Goal: Task Accomplishment & Management: Complete application form

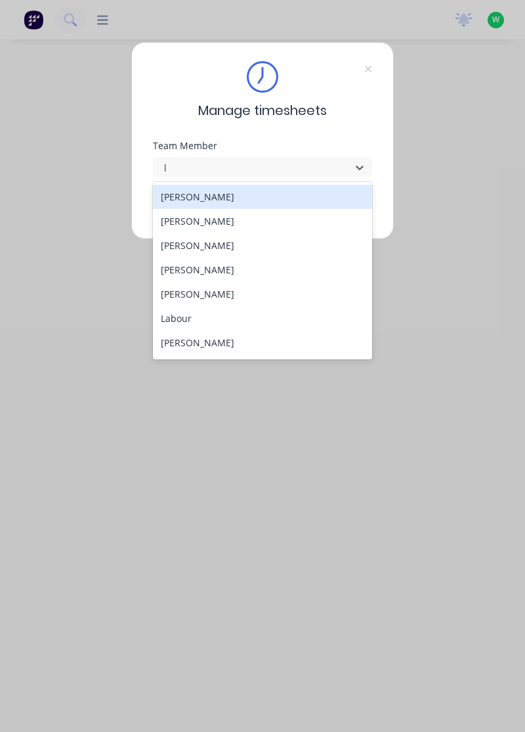
type input "lo"
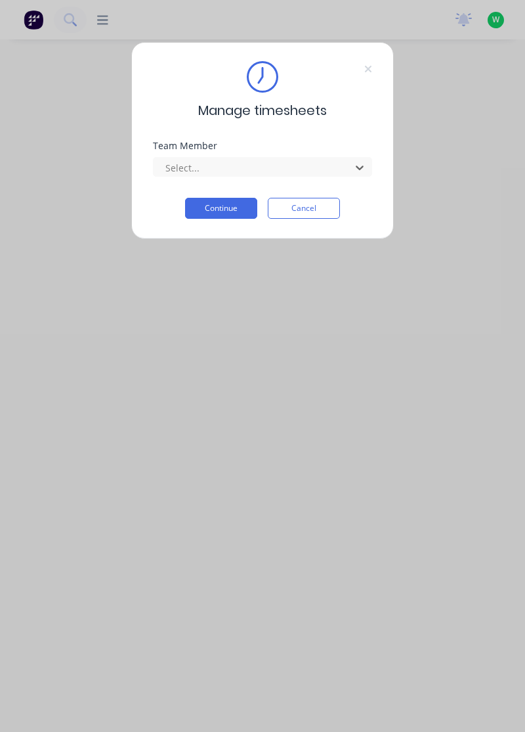
click at [234, 202] on button "Continue" at bounding box center [221, 208] width 72 height 21
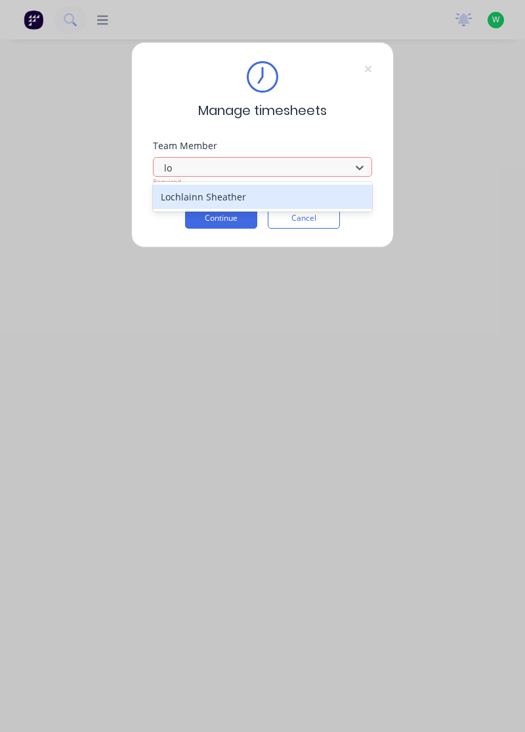
click at [246, 185] on div "Lochlainn Sheather" at bounding box center [263, 197] width 220 height 24
type input "lo"
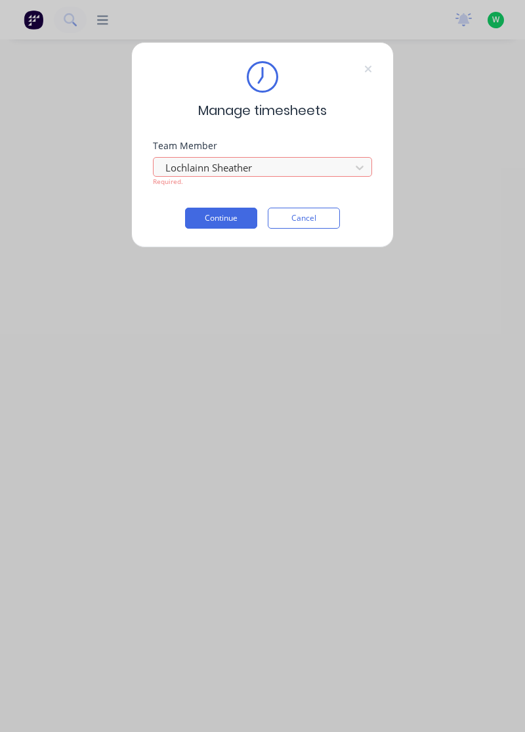
click at [219, 214] on button "Continue" at bounding box center [221, 218] width 72 height 21
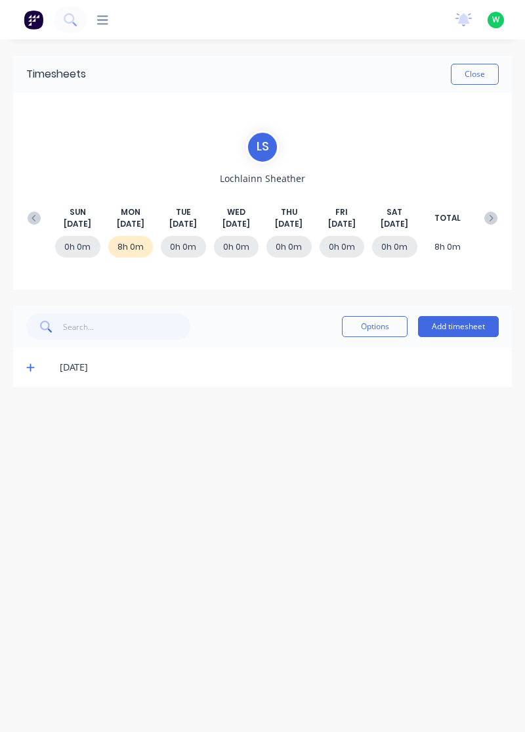
click at [28, 369] on icon at bounding box center [30, 367] width 9 height 9
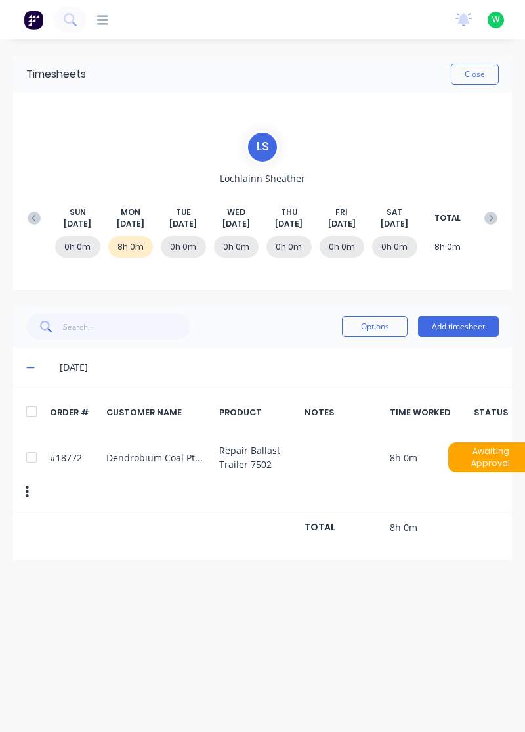
click at [472, 321] on button "Add timesheet" at bounding box center [458, 326] width 81 height 21
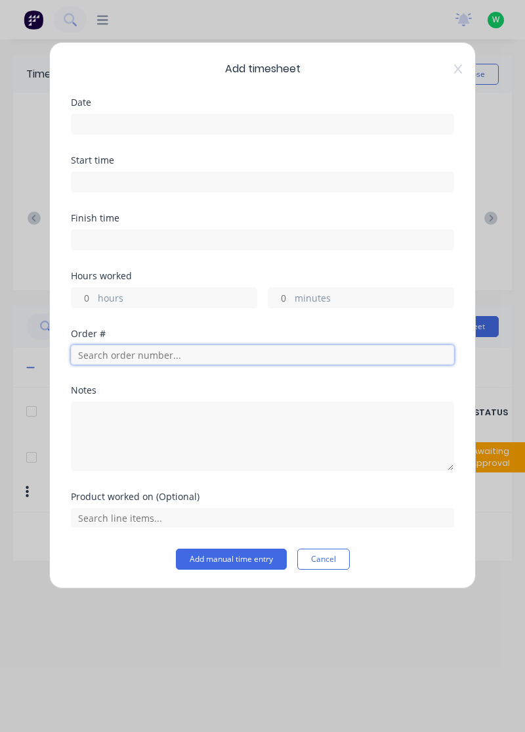
click at [113, 353] on input "text" at bounding box center [263, 355] width 384 height 20
type input "17483"
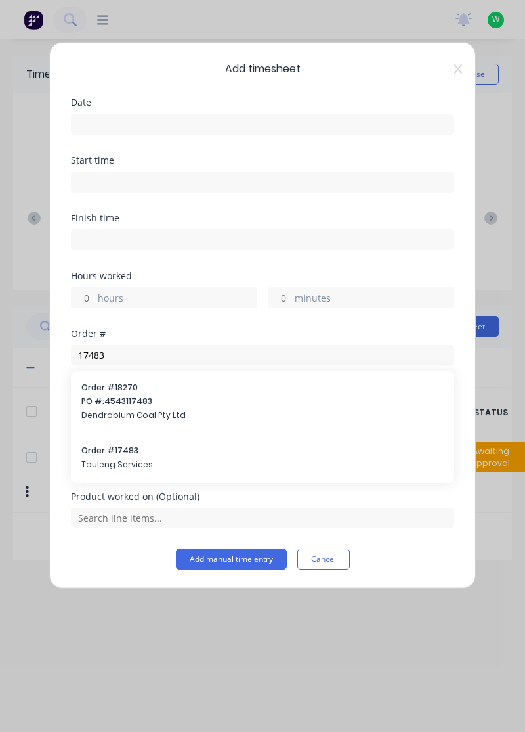
click at [150, 452] on span "Order # 17483" at bounding box center [262, 451] width 363 height 12
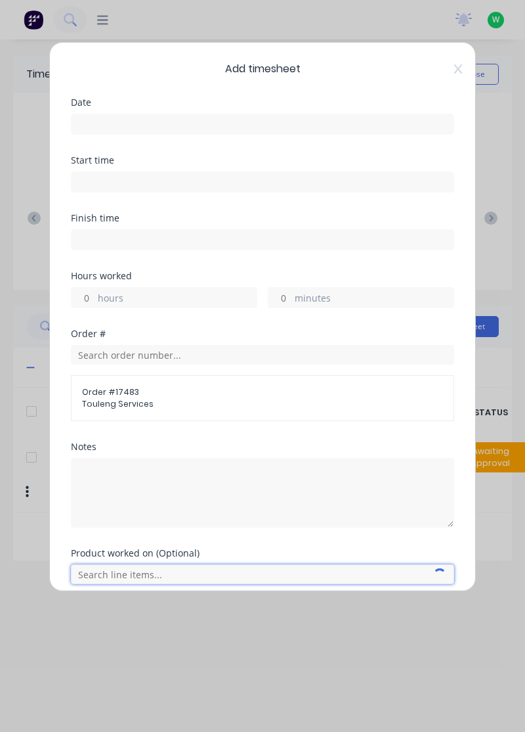
click at [148, 570] on input "text" at bounding box center [263, 574] width 384 height 20
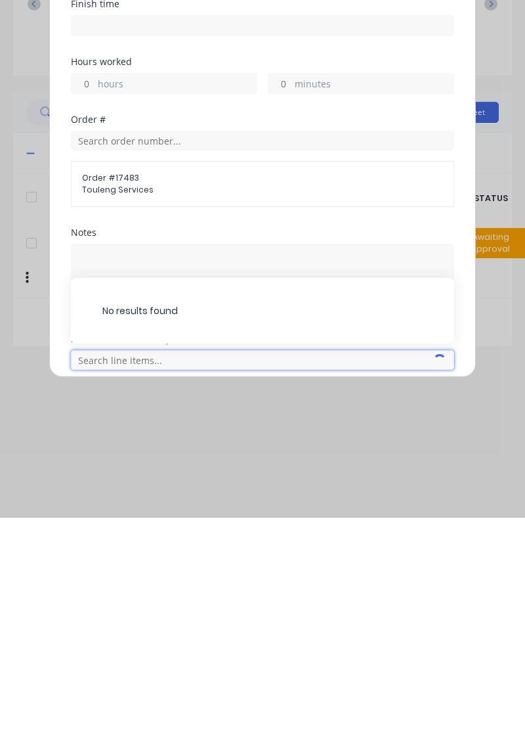
scroll to position [62, 0]
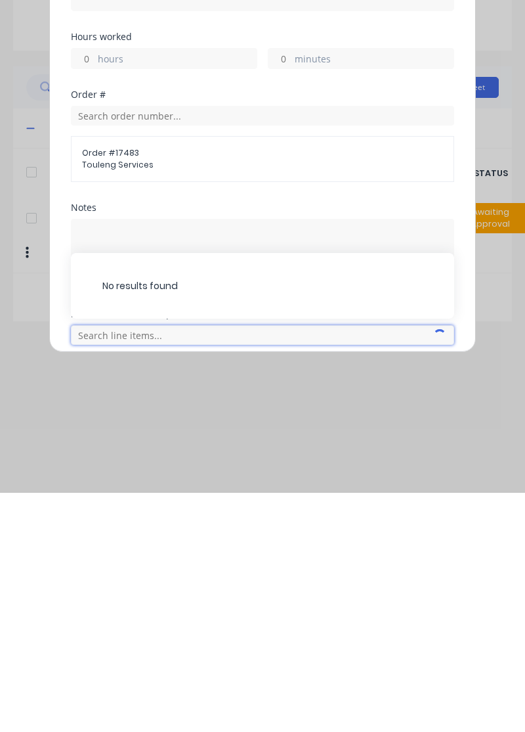
click at [180, 568] on input "text" at bounding box center [263, 574] width 384 height 20
click at [147, 565] on input "text" at bounding box center [263, 574] width 384 height 20
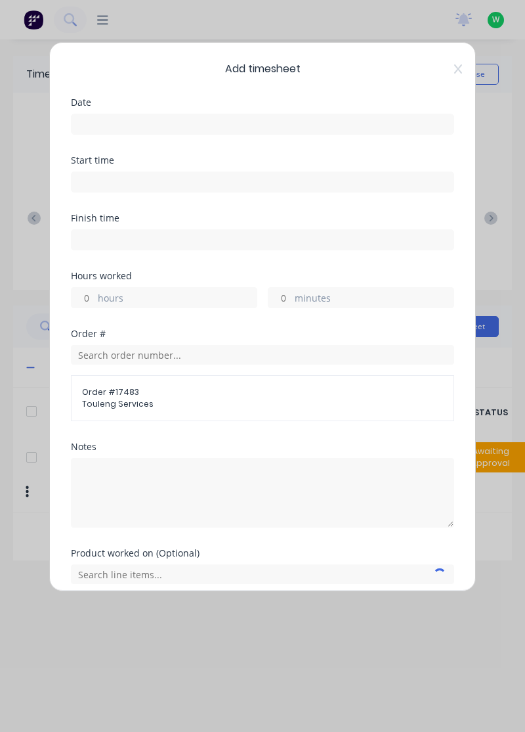
click at [92, 296] on input "hours" at bounding box center [83, 298] width 23 height 20
type input "2"
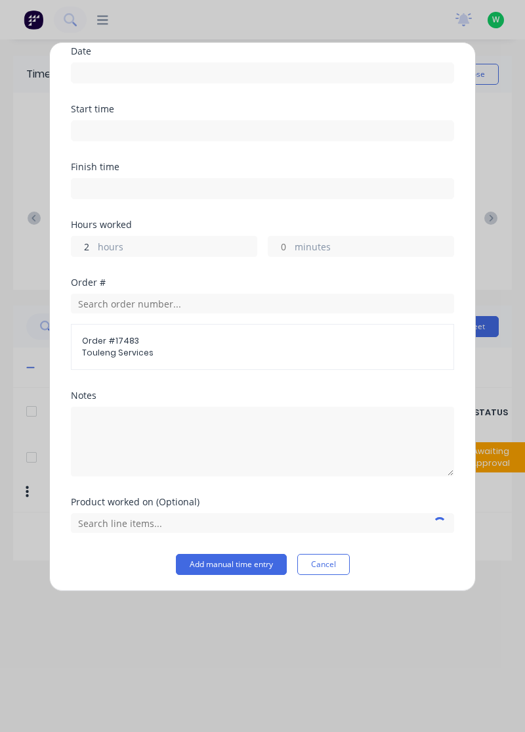
scroll to position [47, 0]
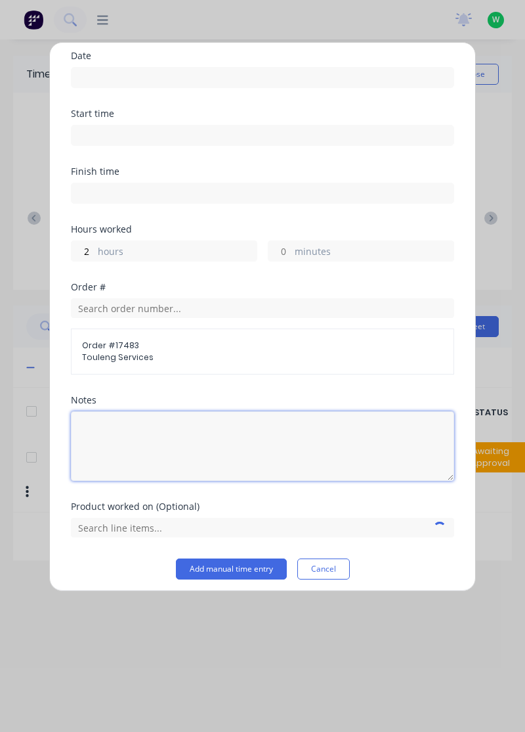
click at [175, 434] on textarea at bounding box center [263, 446] width 384 height 70
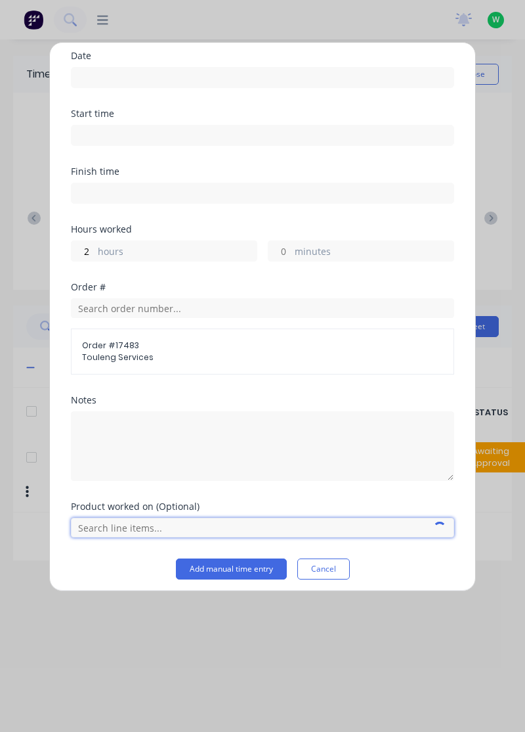
click at [405, 521] on input "text" at bounding box center [263, 528] width 384 height 20
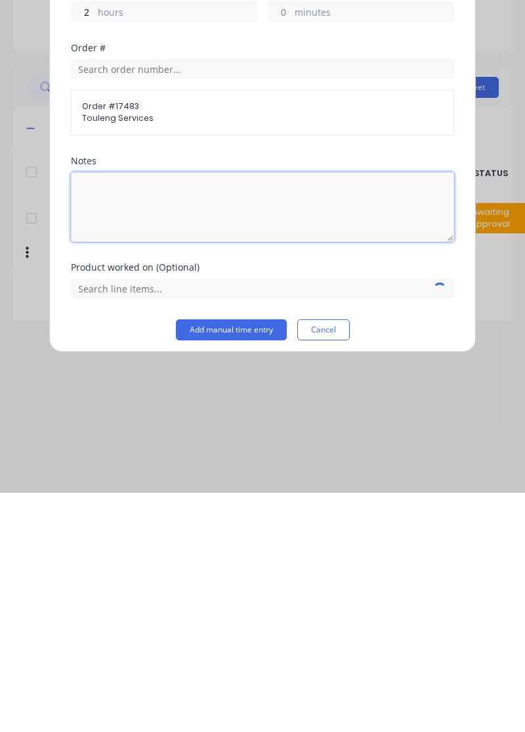
click at [206, 431] on textarea at bounding box center [263, 446] width 384 height 70
type textarea "T"
type textarea "M"
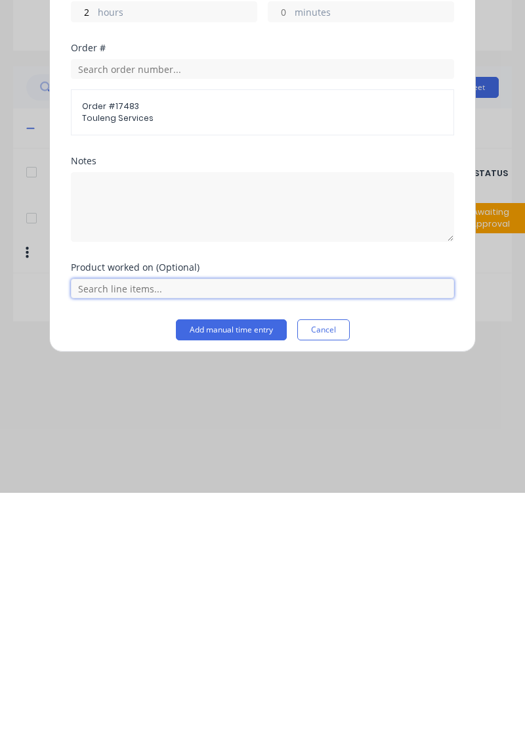
click at [162, 518] on input "text" at bounding box center [263, 528] width 384 height 20
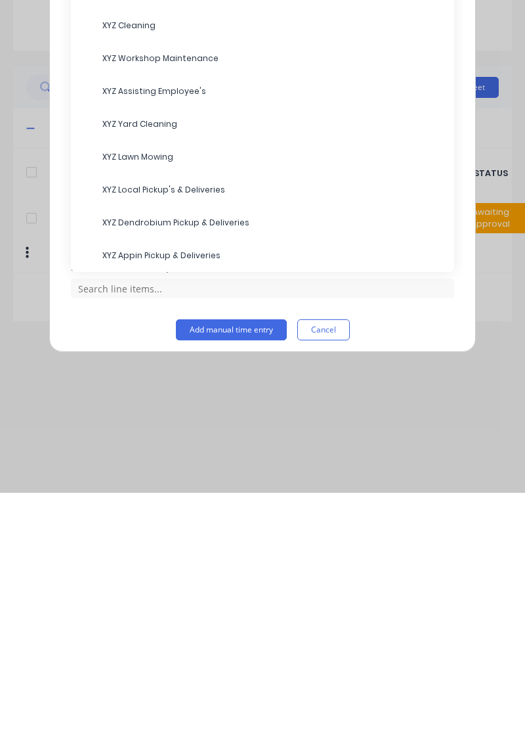
click at [172, 330] on span "XYZ Assisting Employee's" at bounding box center [273, 330] width 342 height 12
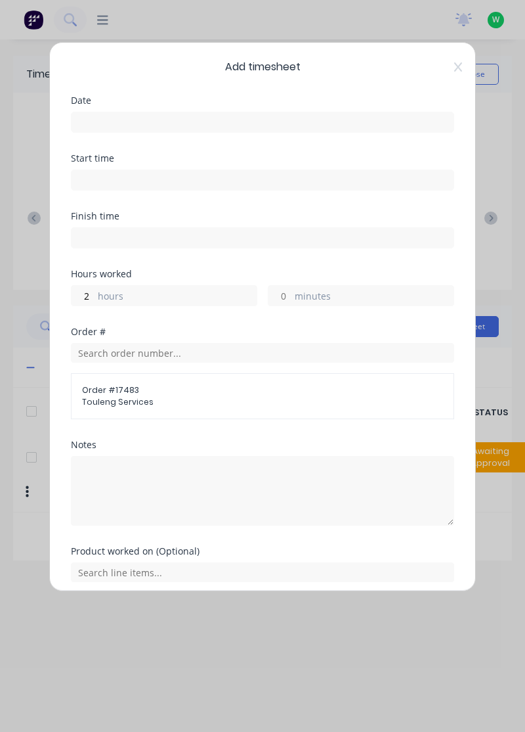
scroll to position [3, 0]
click at [131, 117] on input at bounding box center [263, 122] width 382 height 20
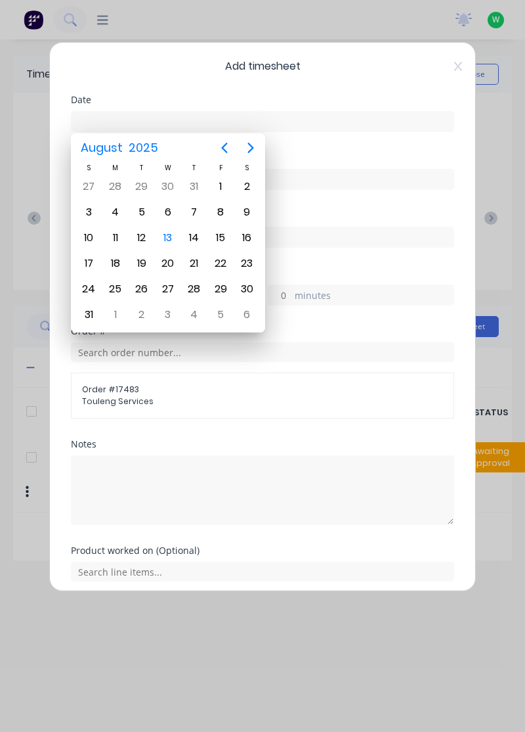
click at [141, 238] on div "12" at bounding box center [142, 238] width 20 height 20
type input "[DATE]"
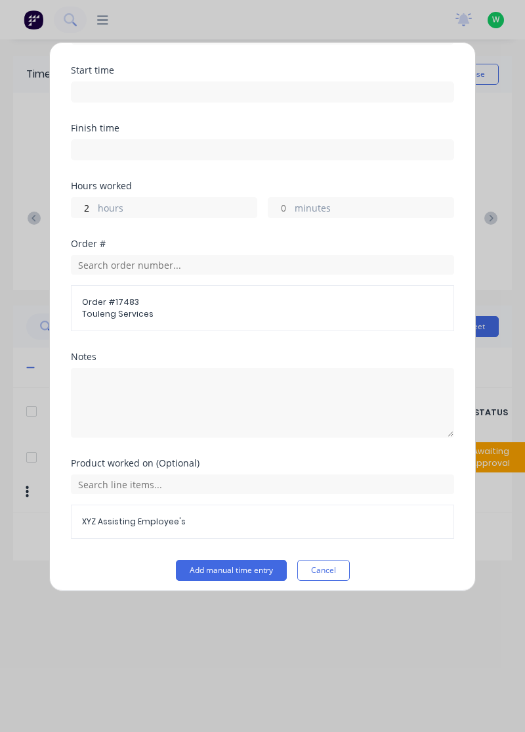
scroll to position [95, 0]
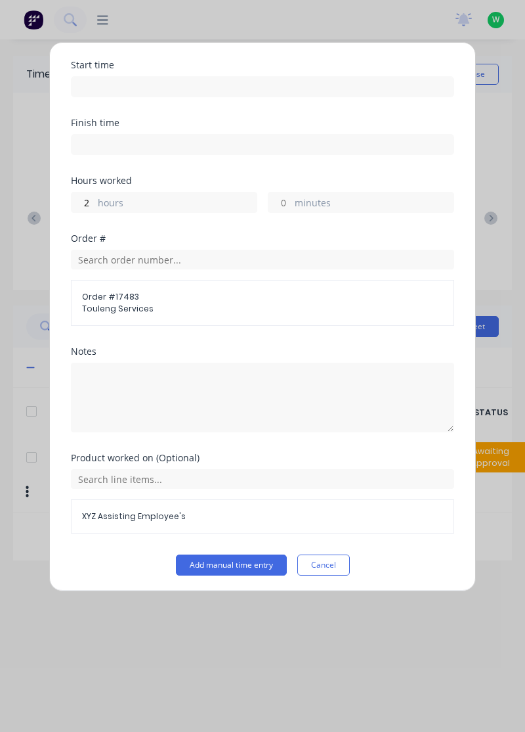
click at [257, 565] on button "Add manual time entry" at bounding box center [231, 564] width 111 height 21
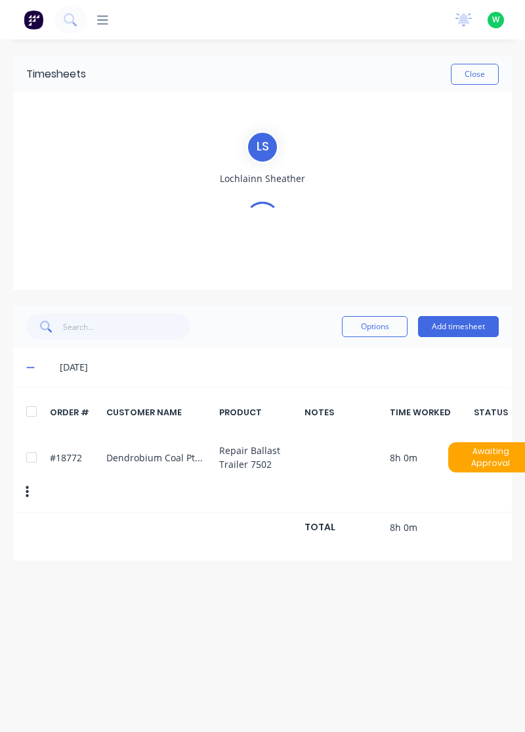
scroll to position [0, 0]
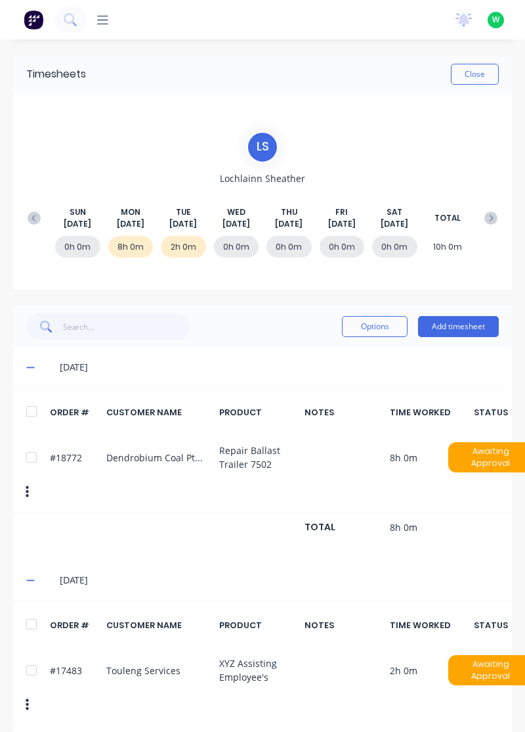
click at [475, 330] on button "Add timesheet" at bounding box center [458, 326] width 81 height 21
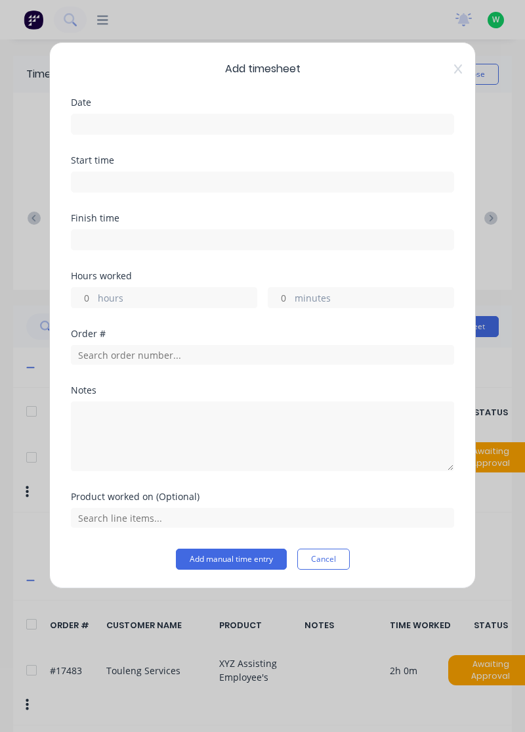
click at [470, 70] on div "Add timesheet Date Start time Finish time Hours worked hours minutes Order # No…" at bounding box center [262, 315] width 427 height 546
click at [458, 71] on icon at bounding box center [458, 69] width 8 height 11
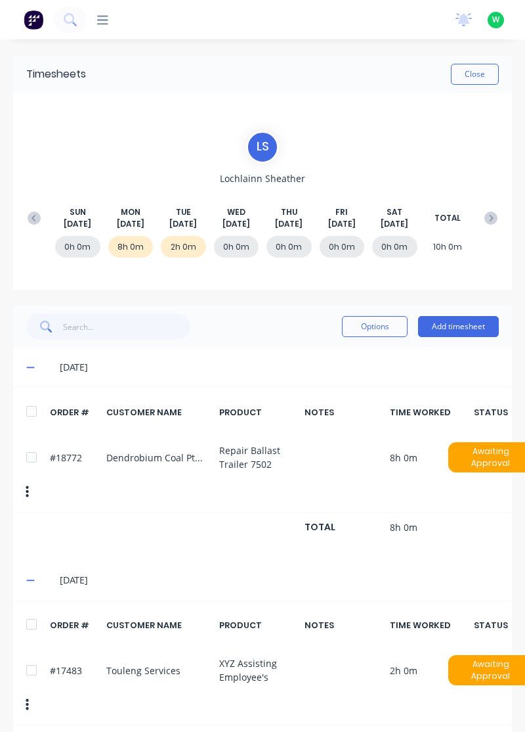
click at [462, 326] on button "Add timesheet" at bounding box center [458, 326] width 81 height 21
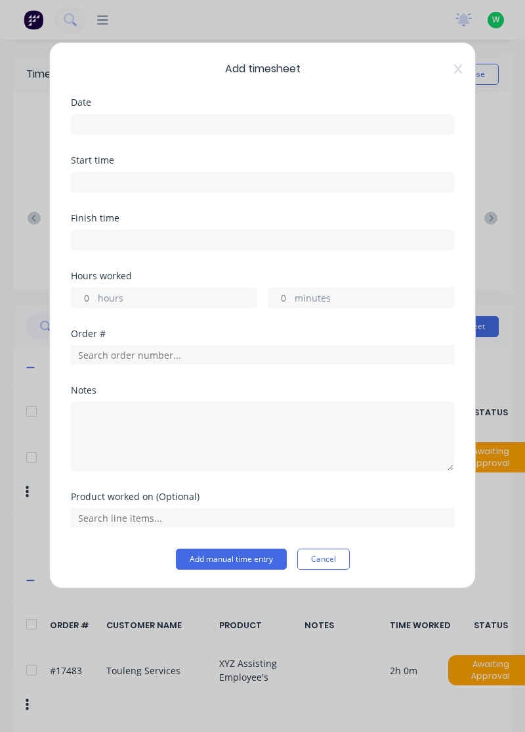
click at [166, 125] on input at bounding box center [263, 124] width 382 height 20
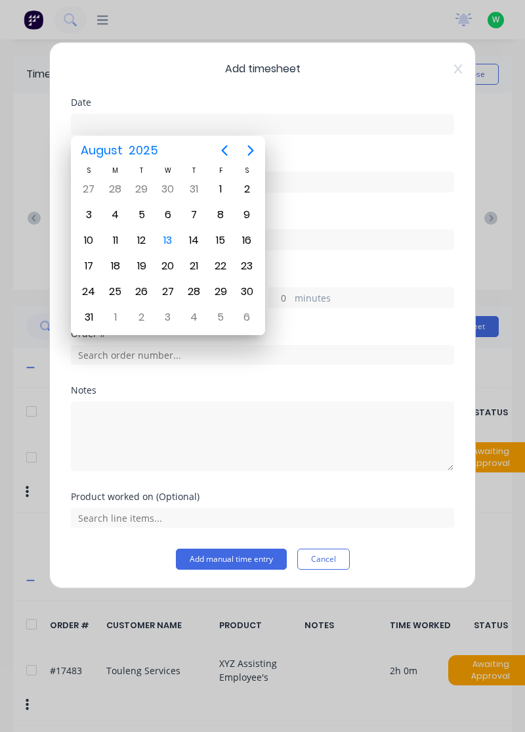
click at [174, 232] on div "13" at bounding box center [168, 241] width 20 height 20
type input "[DATE]"
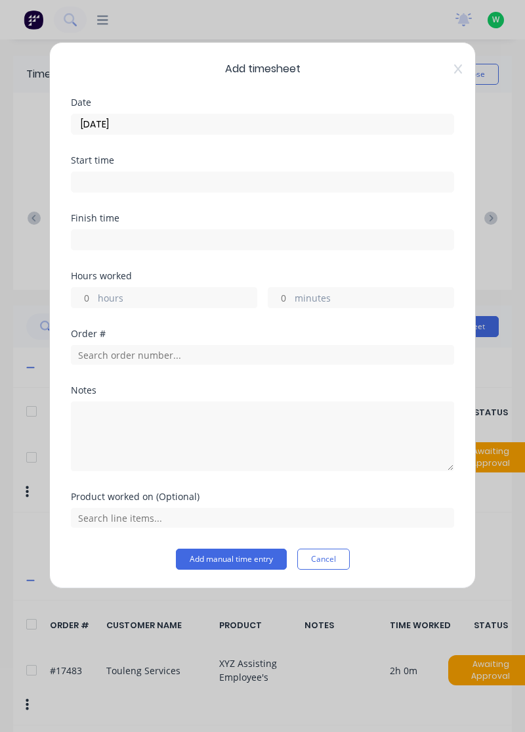
click at [83, 299] on input "hours" at bounding box center [83, 298] width 23 height 20
type input "2"
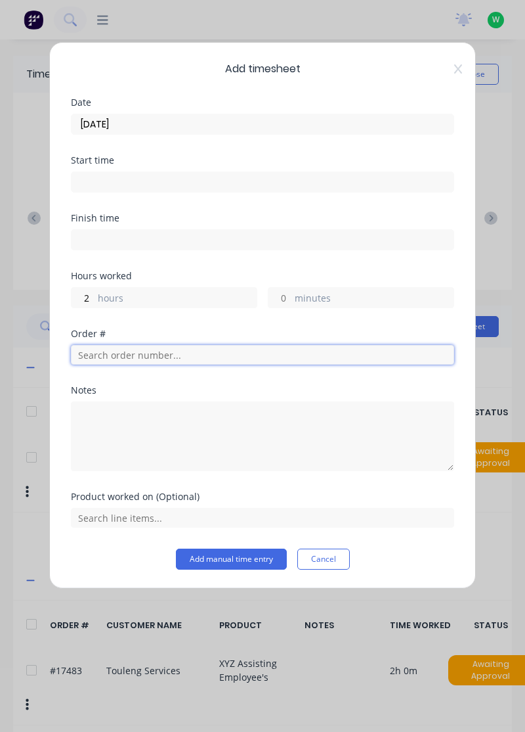
click at [163, 353] on input "text" at bounding box center [263, 355] width 384 height 20
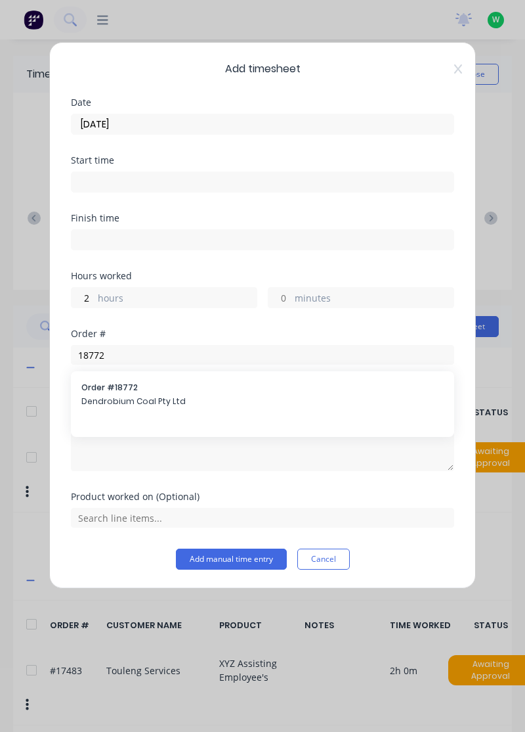
click at [175, 398] on div at bounding box center [263, 434] width 384 height 73
click at [173, 496] on div "Product worked on (Optional)" at bounding box center [263, 496] width 384 height 9
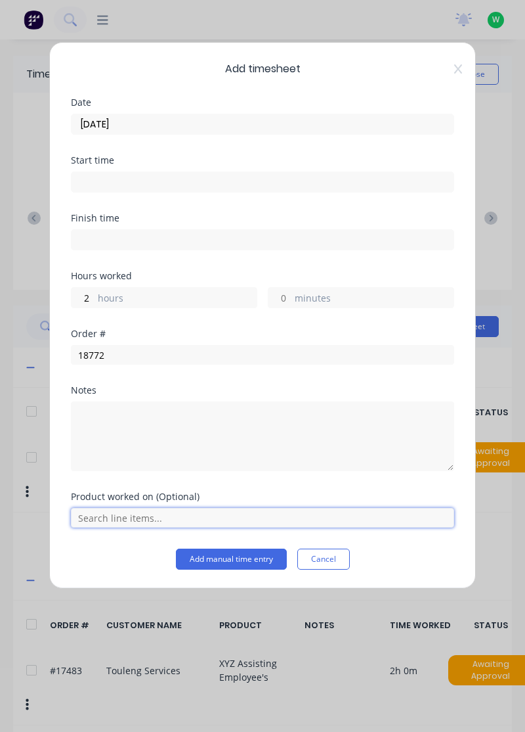
click at [155, 514] on input "text" at bounding box center [263, 518] width 384 height 20
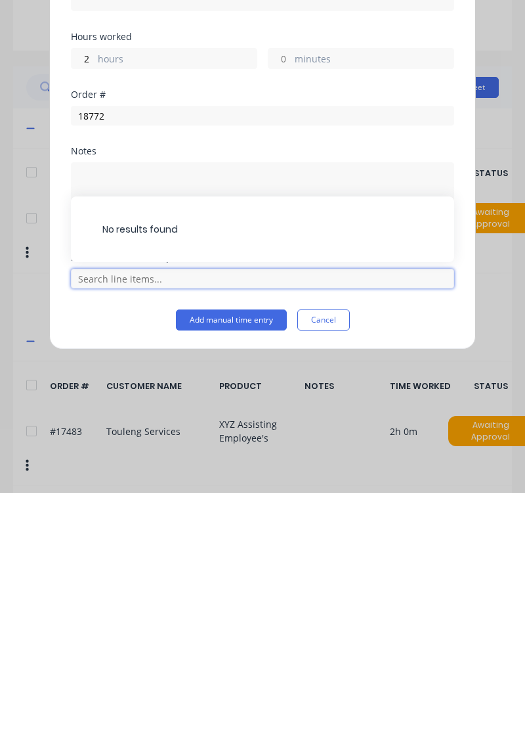
scroll to position [30, 0]
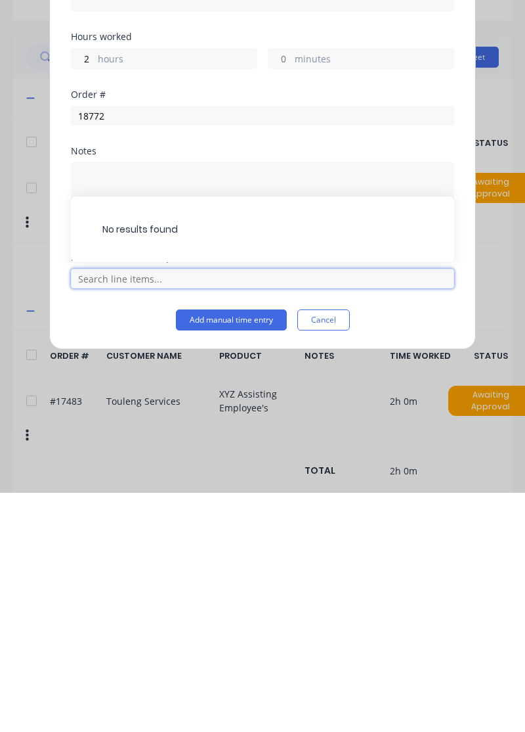
click at [153, 514] on input "text" at bounding box center [263, 518] width 384 height 20
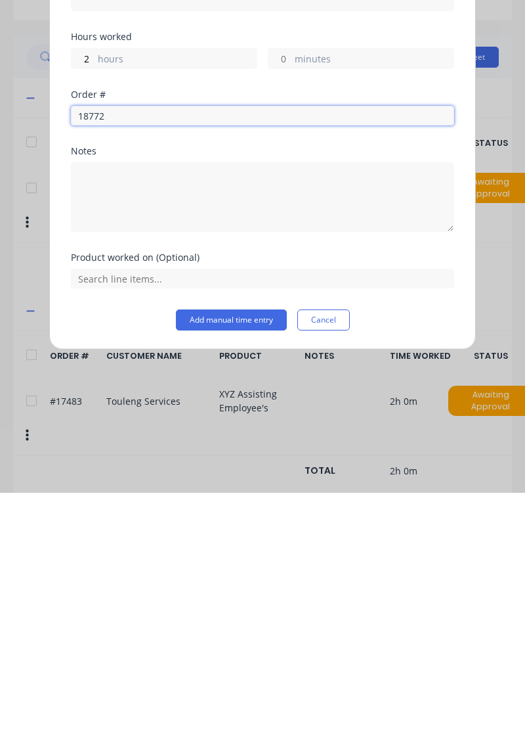
click at [173, 351] on input "18772" at bounding box center [263, 355] width 384 height 20
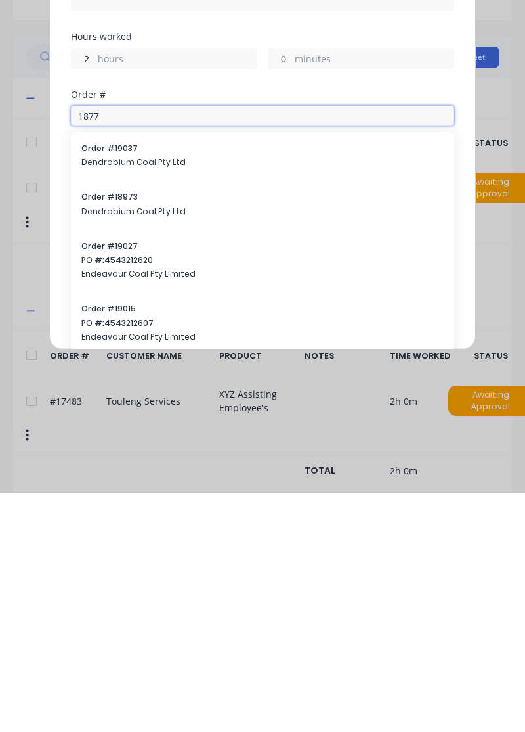
type input "18772"
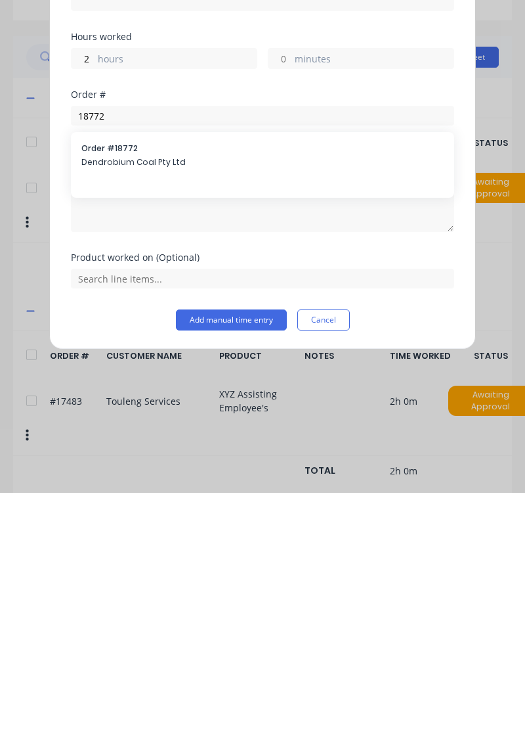
click at [197, 395] on span "Dendrobium Coal Pty Ltd" at bounding box center [262, 401] width 363 height 12
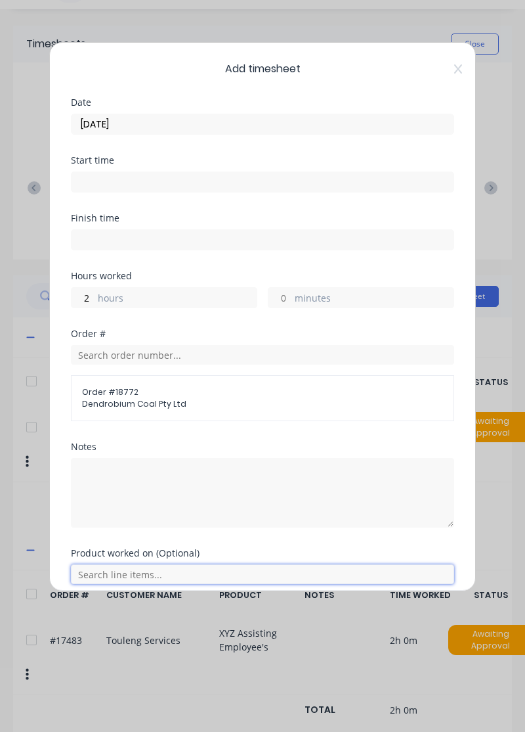
click at [118, 571] on input "text" at bounding box center [263, 574] width 384 height 20
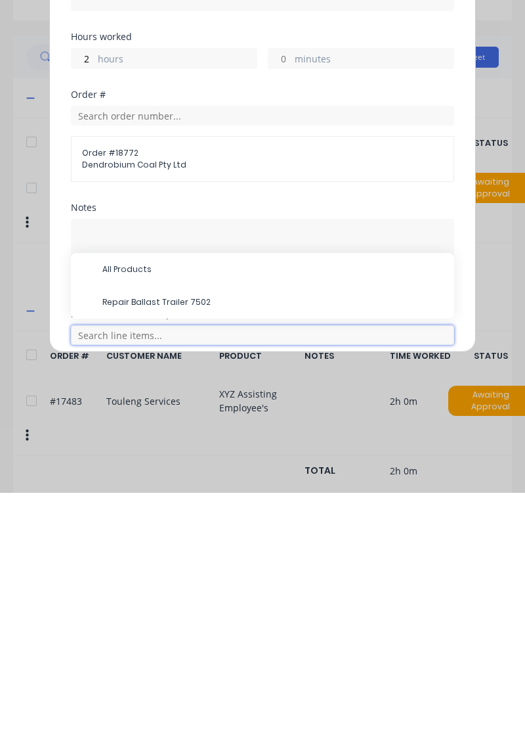
scroll to position [62, 0]
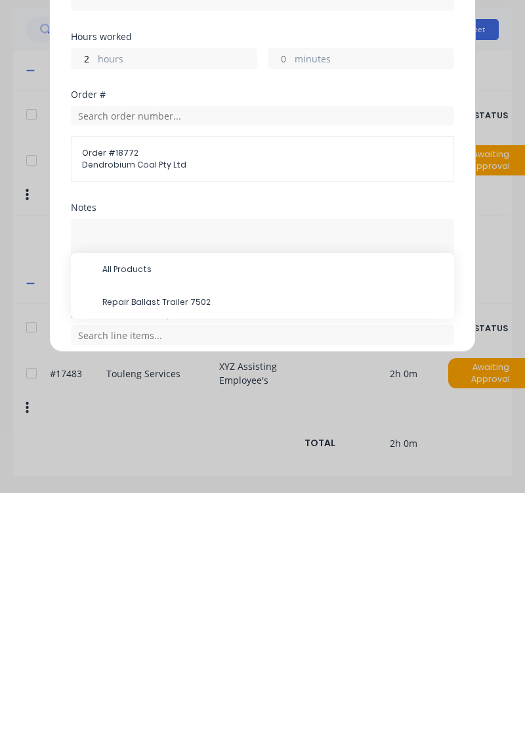
click at [194, 535] on span "Repair Ballast Trailer 7502" at bounding box center [273, 541] width 342 height 12
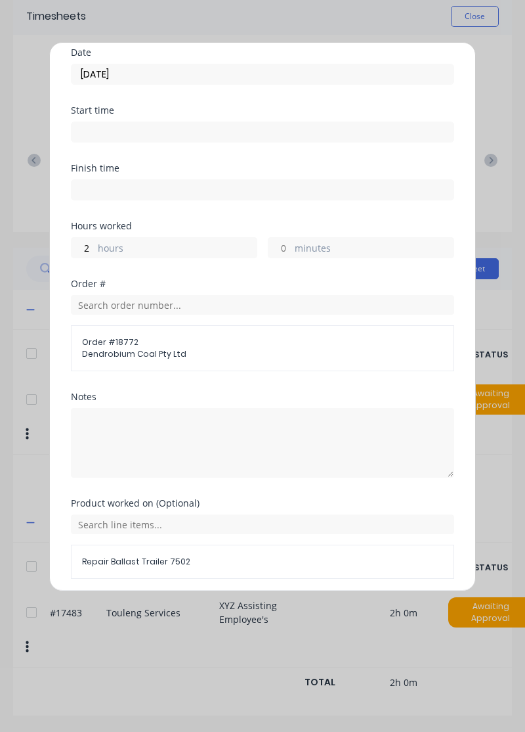
scroll to position [95, 0]
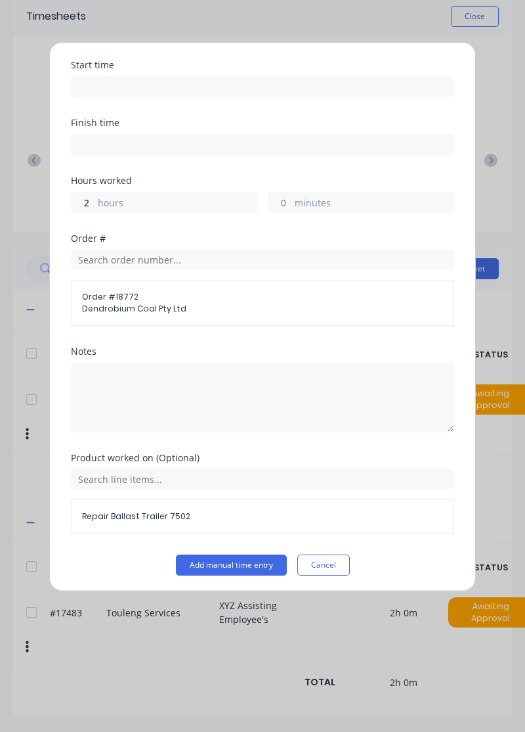
click at [252, 563] on button "Add manual time entry" at bounding box center [231, 564] width 111 height 21
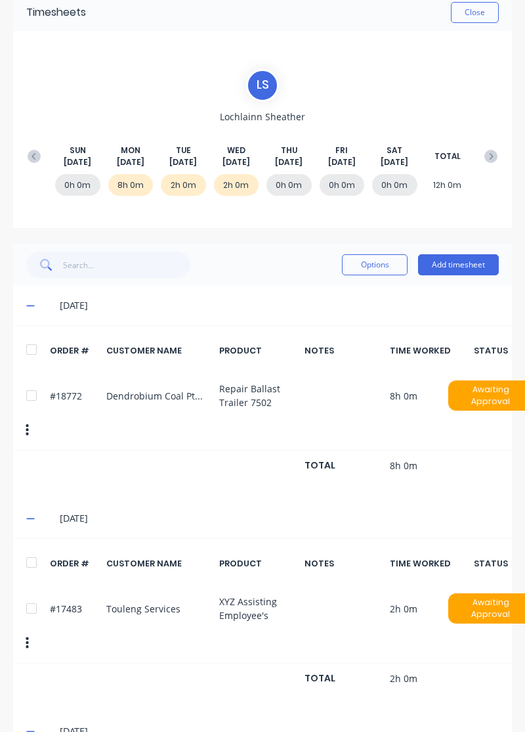
scroll to position [0, 0]
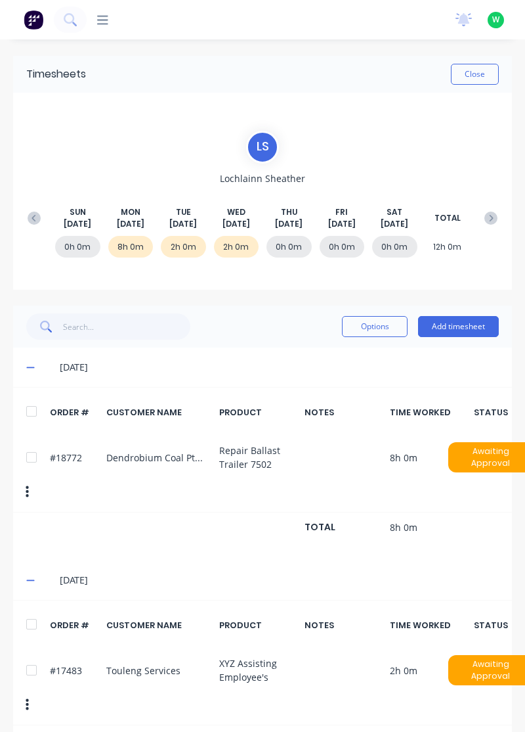
click at [470, 317] on button "Add timesheet" at bounding box center [458, 326] width 81 height 21
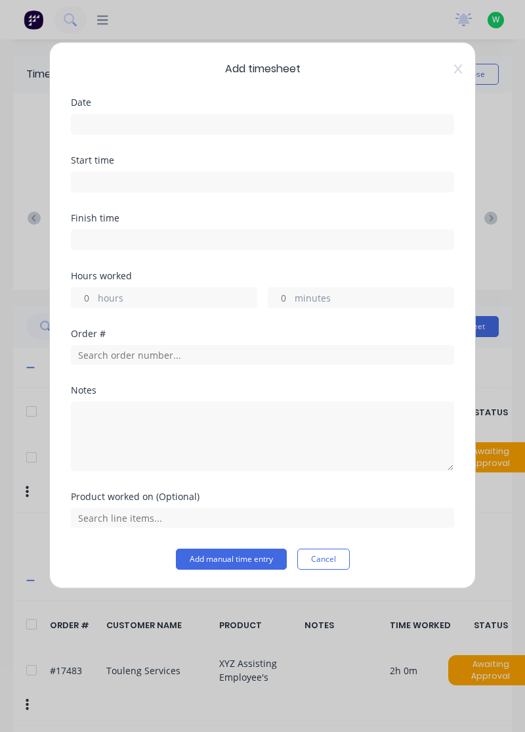
click at [145, 120] on input at bounding box center [263, 124] width 382 height 20
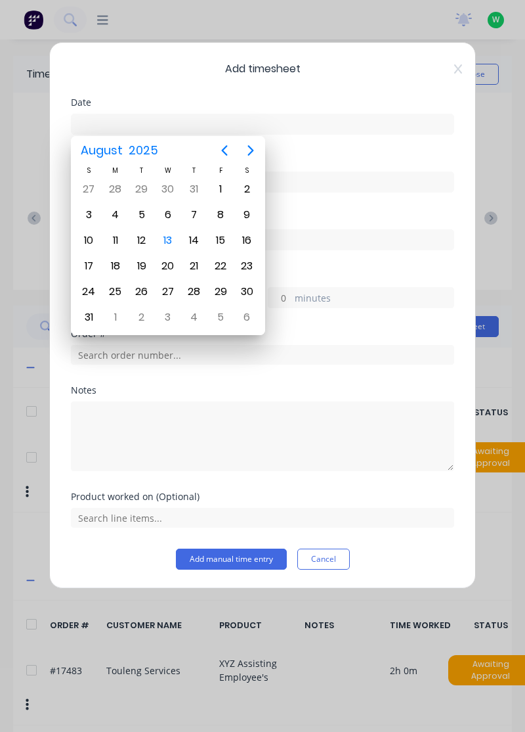
click at [146, 232] on div "12" at bounding box center [142, 241] width 20 height 20
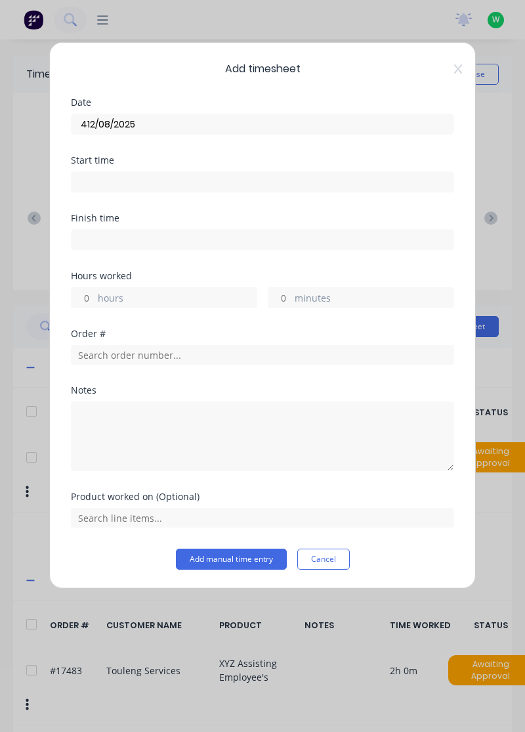
type input "[DATE]"
click at [81, 297] on input "hours" at bounding box center [83, 298] width 23 height 20
type input "4"
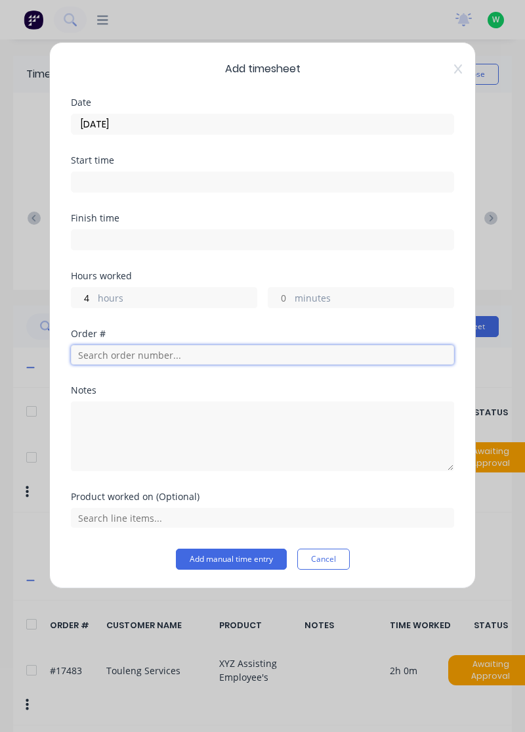
click at [167, 349] on input "text" at bounding box center [263, 355] width 384 height 20
type input "18898"
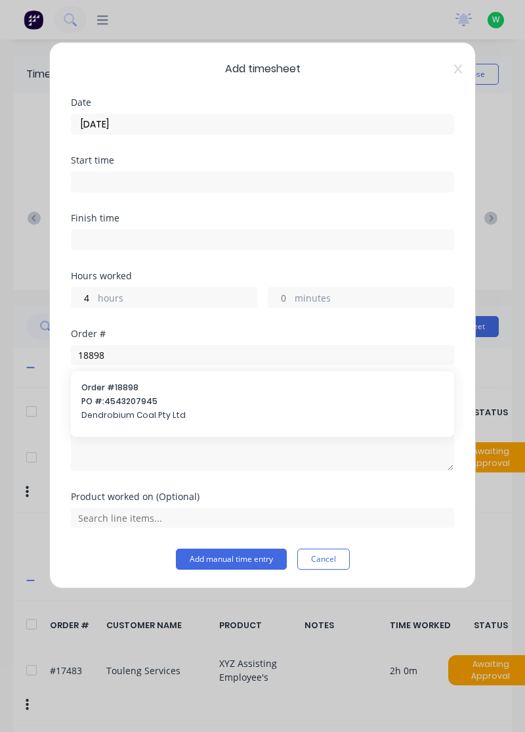
click at [203, 397] on span "PO #: 4543207945" at bounding box center [262, 401] width 363 height 12
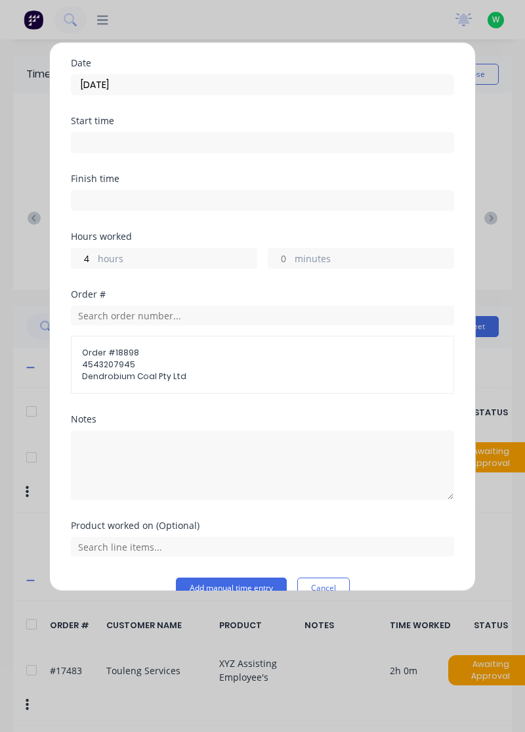
scroll to position [63, 0]
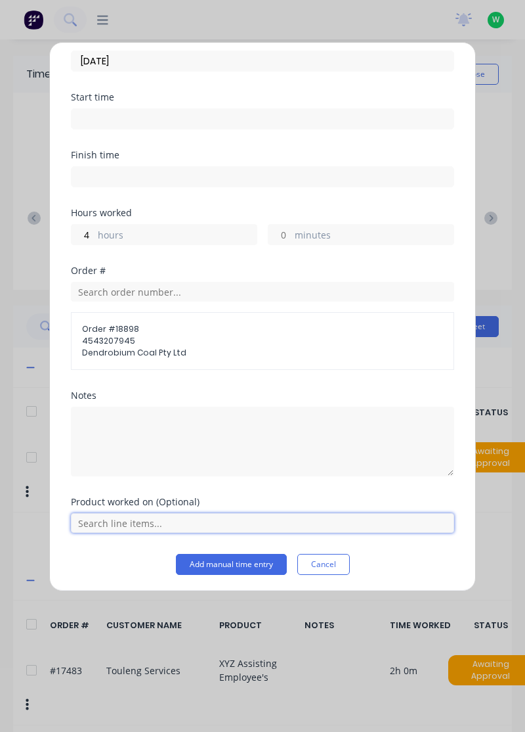
click at [160, 520] on input "text" at bounding box center [263, 523] width 384 height 20
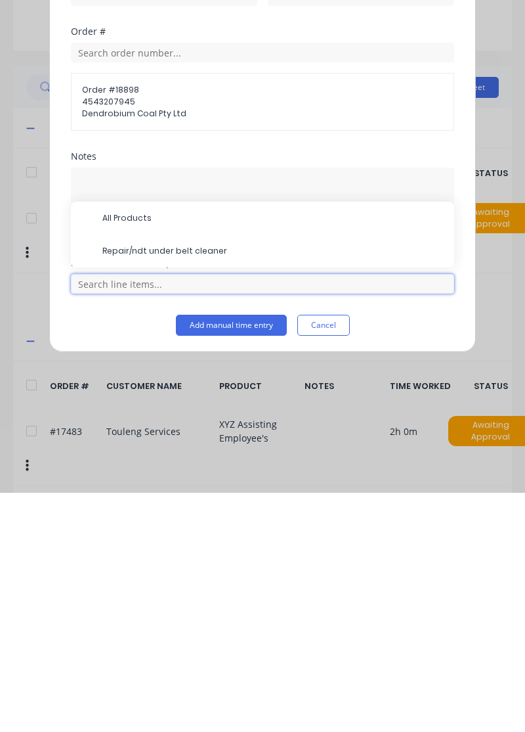
scroll to position [35, 0]
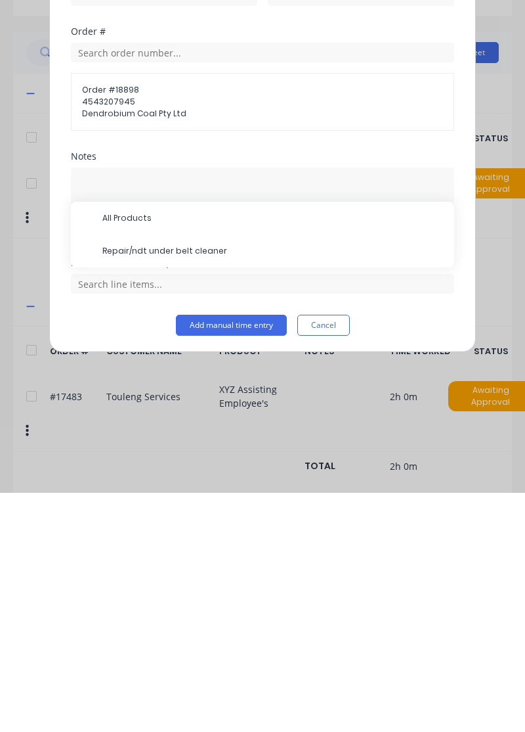
click at [246, 485] on span "Repair/ndt under belt cleaner" at bounding box center [273, 490] width 342 height 12
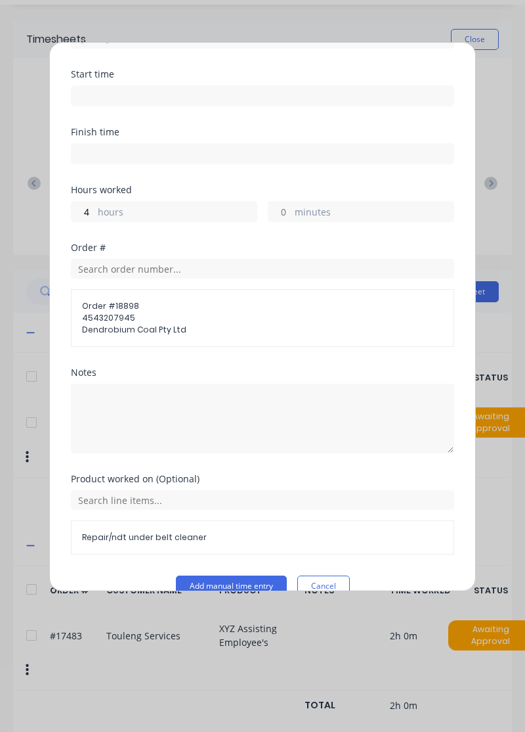
scroll to position [107, 0]
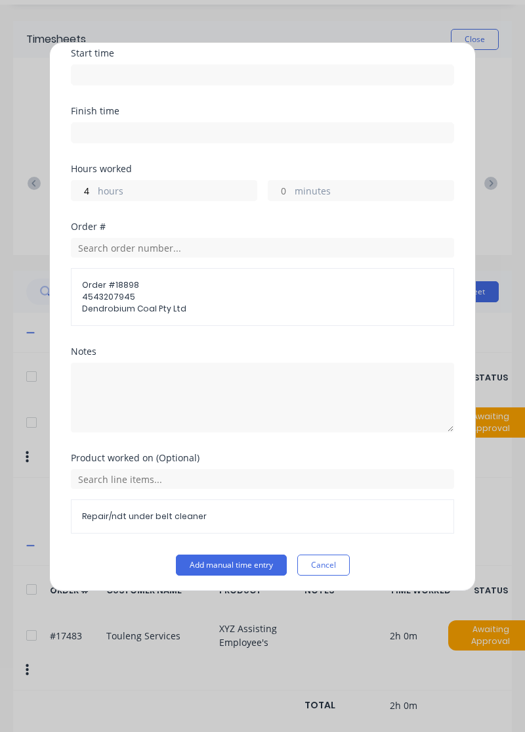
click at [227, 556] on button "Add manual time entry" at bounding box center [231, 564] width 111 height 21
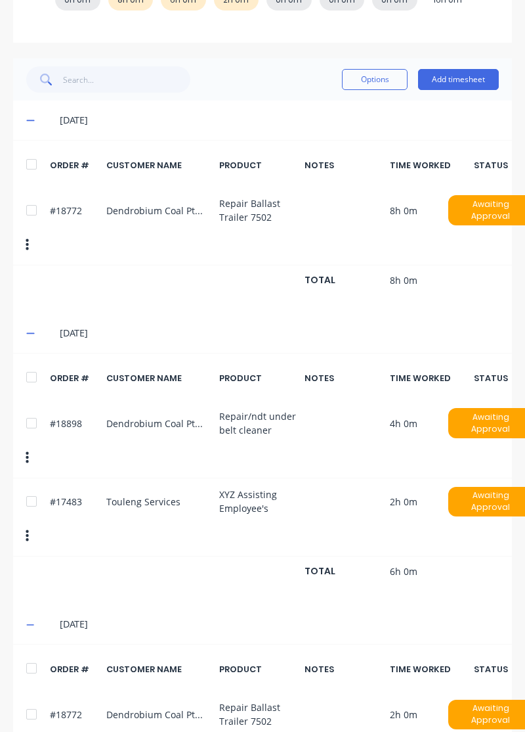
scroll to position [268, 0]
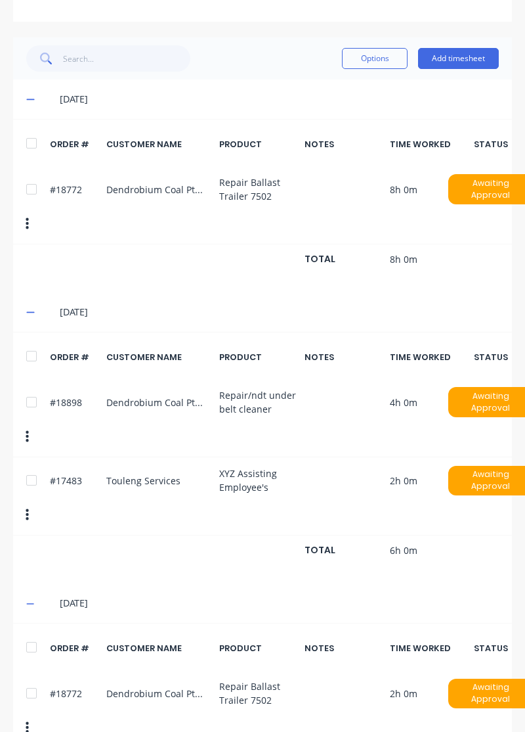
click at [34, 634] on div at bounding box center [31, 647] width 26 height 26
click at [380, 54] on button "Options" at bounding box center [375, 58] width 66 height 21
click at [349, 95] on div "Delete" at bounding box center [345, 92] width 101 height 19
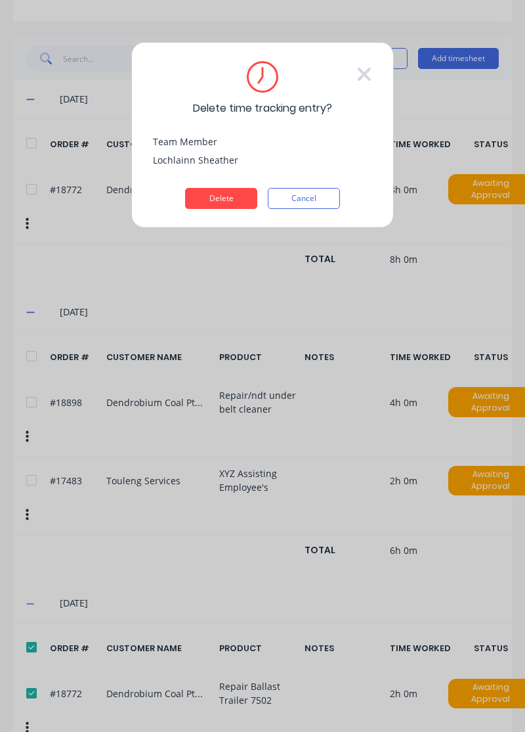
click at [232, 200] on button "Delete" at bounding box center [221, 198] width 72 height 21
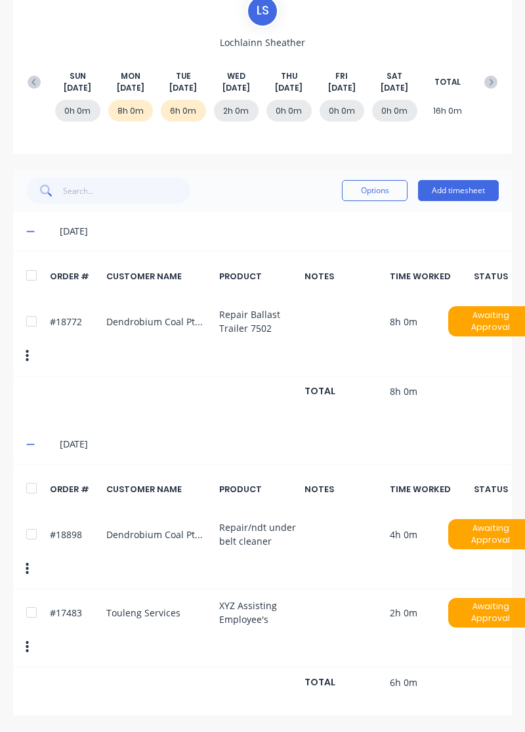
scroll to position [60, 0]
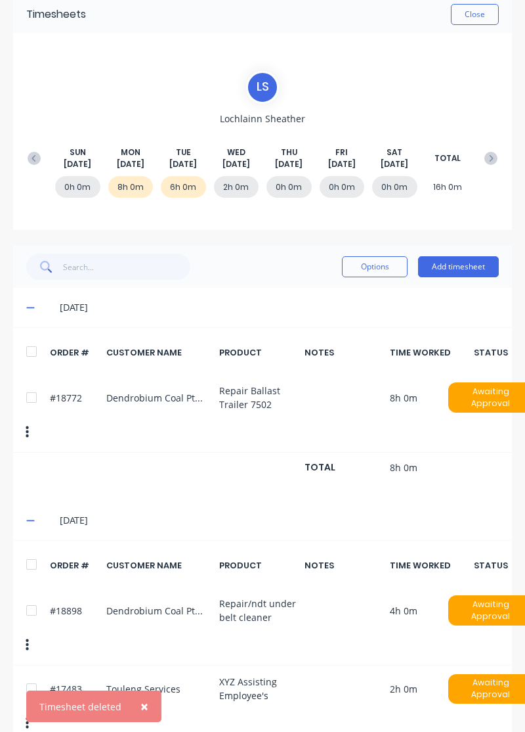
click at [469, 265] on button "Add timesheet" at bounding box center [458, 266] width 81 height 21
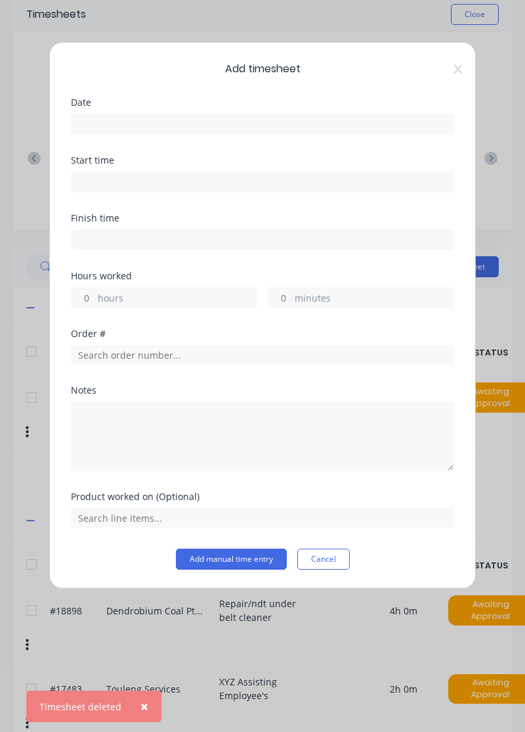
click at [86, 294] on input "hours" at bounding box center [83, 298] width 23 height 20
type input "2"
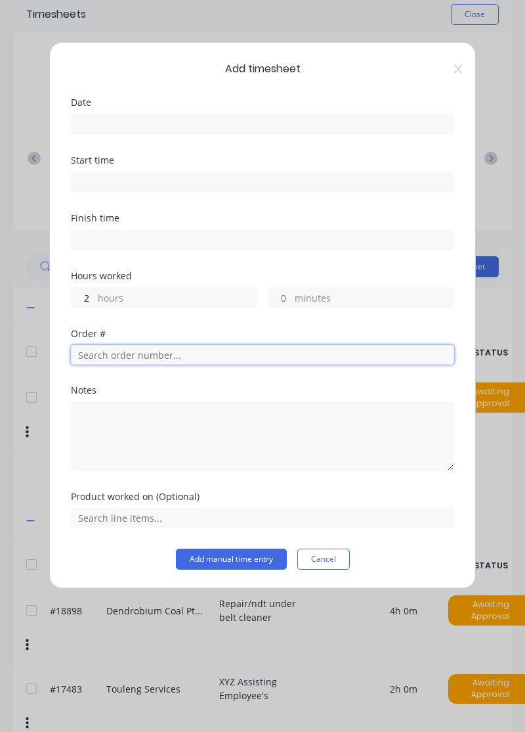
click at [129, 353] on input "text" at bounding box center [263, 355] width 384 height 20
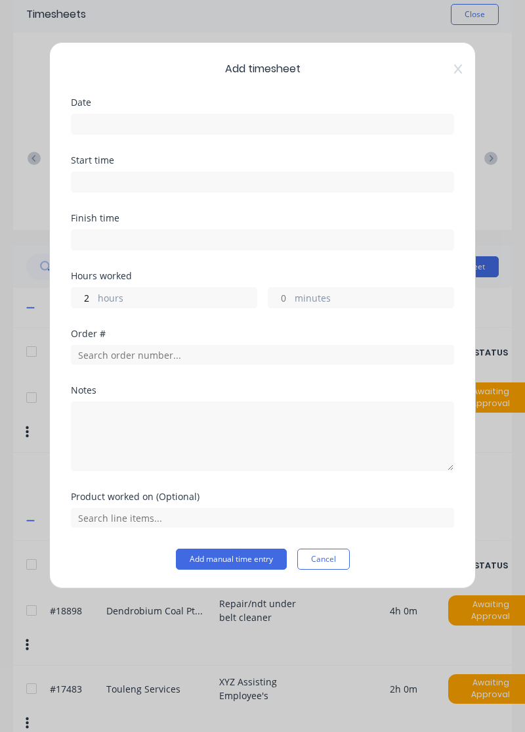
click at [124, 123] on input at bounding box center [263, 124] width 382 height 20
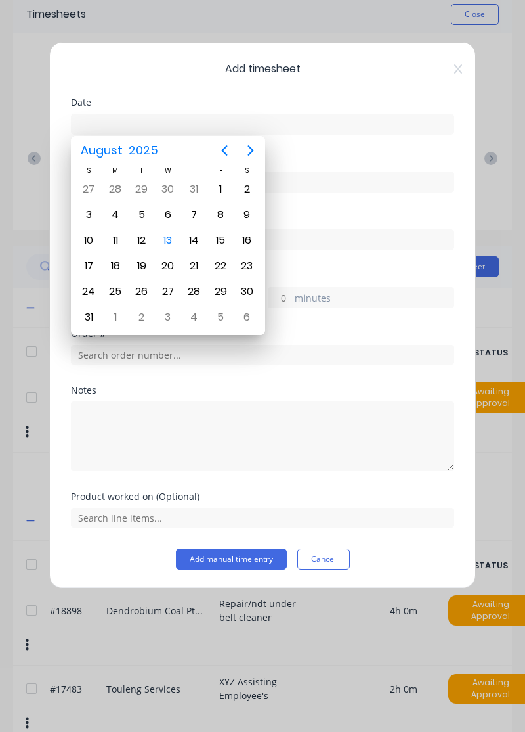
click at [137, 242] on div "12" at bounding box center [142, 241] width 20 height 20
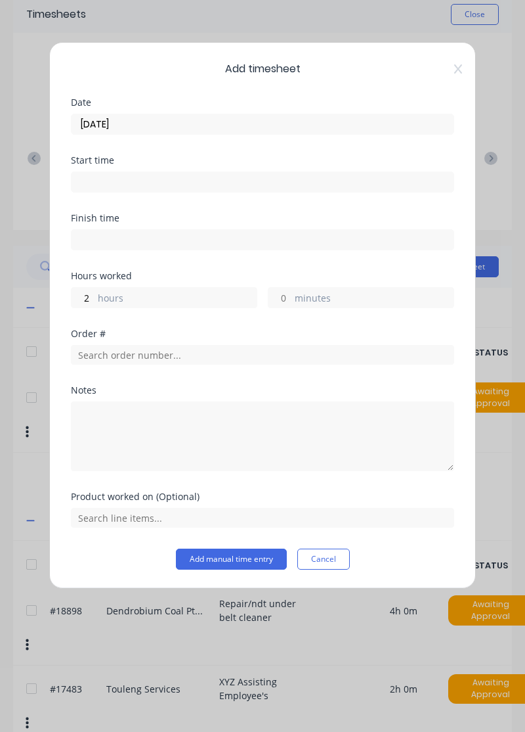
type input "[DATE]"
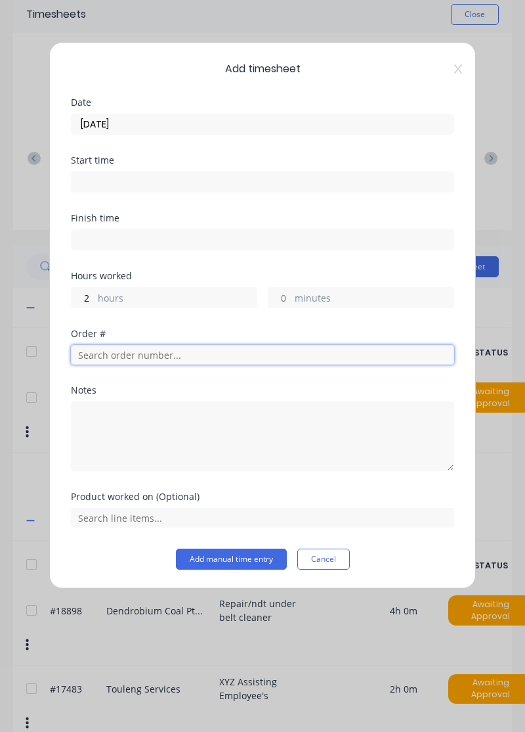
click at [143, 347] on input "text" at bounding box center [263, 355] width 384 height 20
type input "18772"
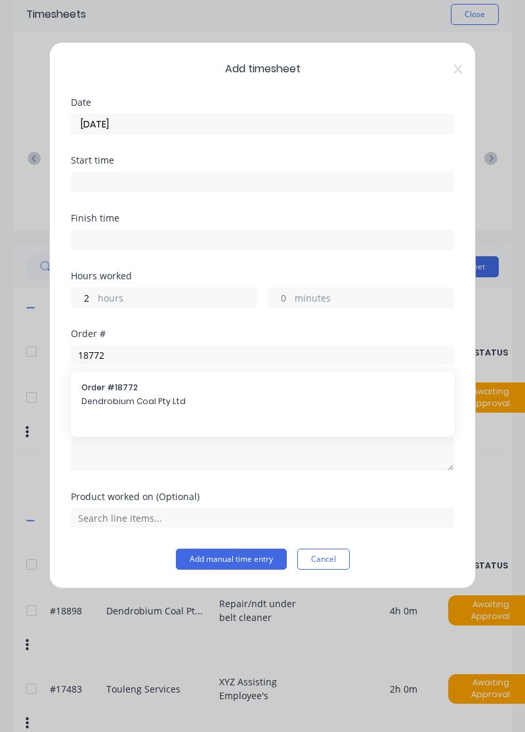
click at [172, 389] on span "Order # 18772" at bounding box center [262, 388] width 363 height 12
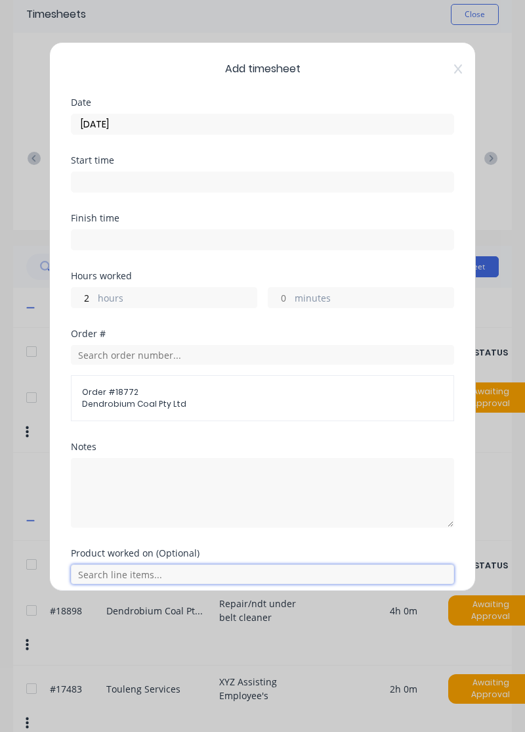
click at [147, 567] on input "text" at bounding box center [263, 574] width 384 height 20
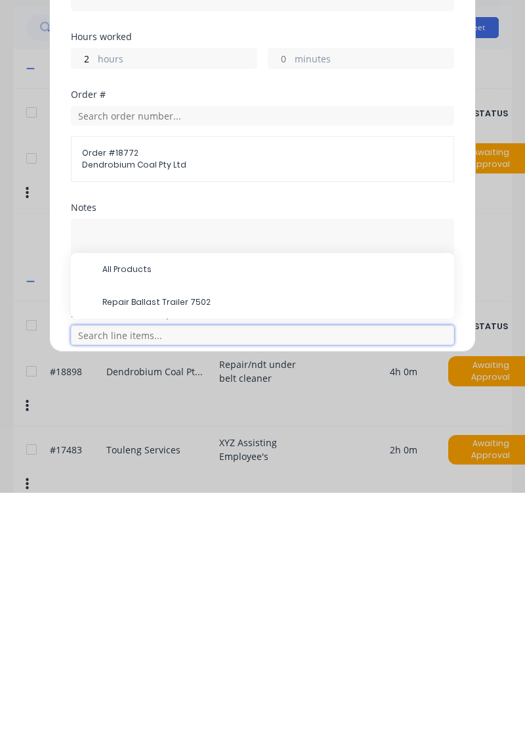
scroll to position [122, 0]
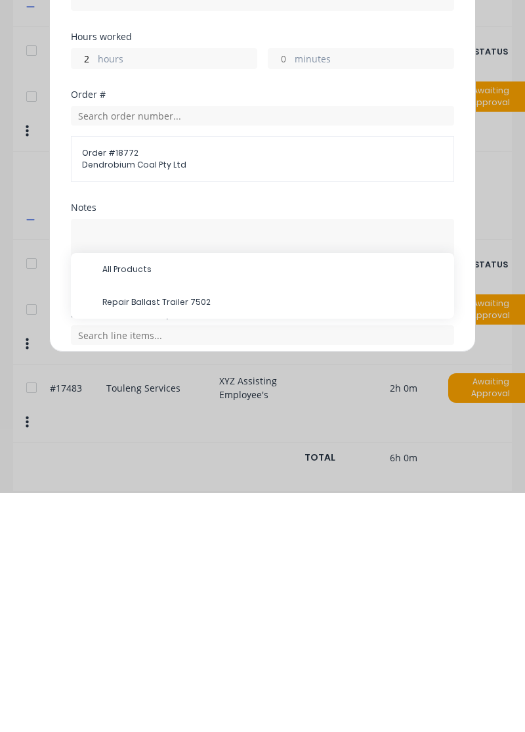
click at [184, 537] on span "Repair Ballast Trailer 7502" at bounding box center [273, 541] width 342 height 12
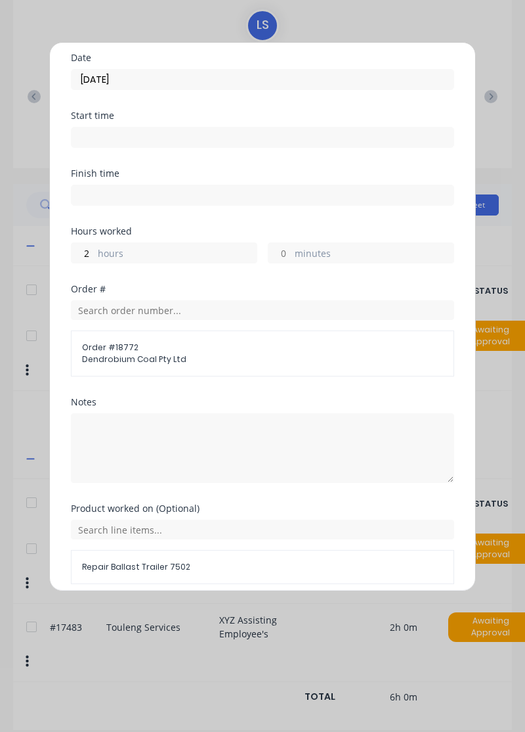
scroll to position [95, 0]
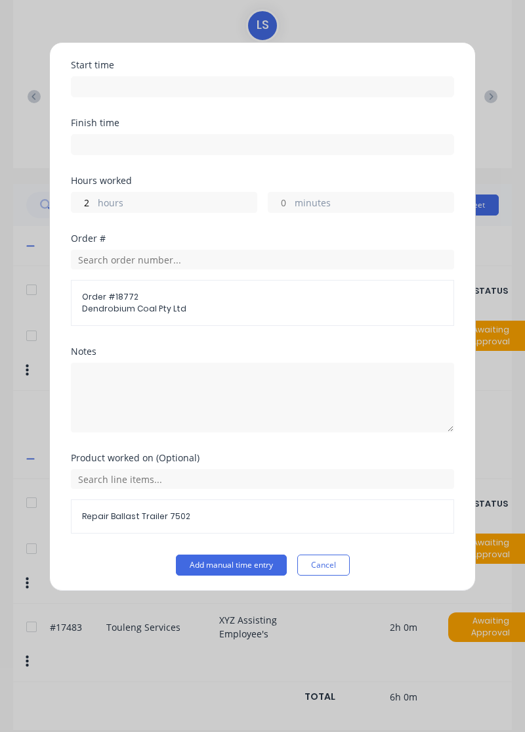
click at [226, 564] on button "Add manual time entry" at bounding box center [231, 564] width 111 height 21
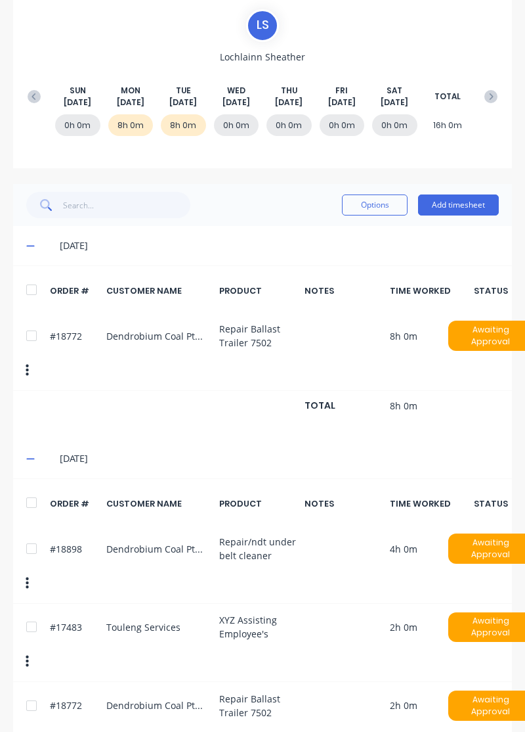
scroll to position [134, 0]
